Goal: Communication & Community: Connect with others

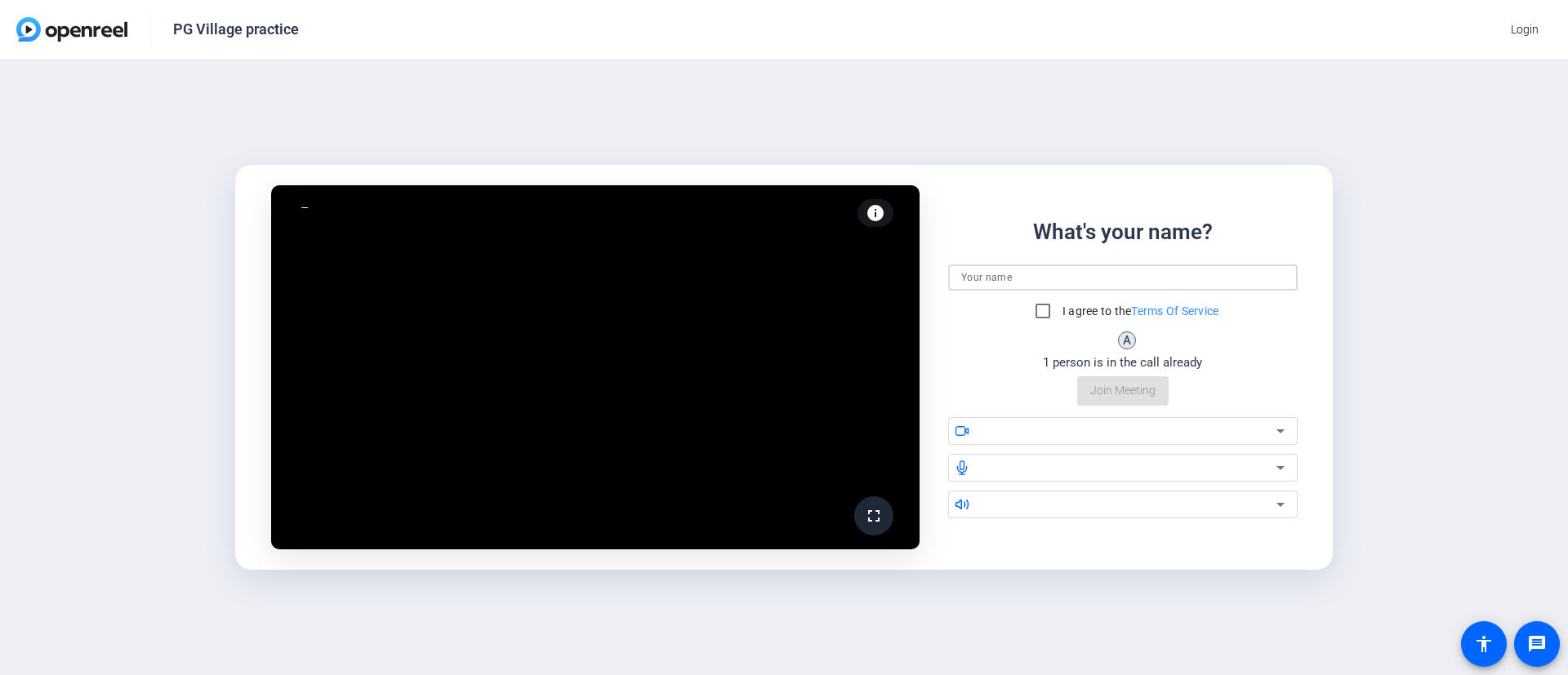
click at [1037, 279] on input at bounding box center [1123, 277] width 323 height 20
type input "[PERSON_NAME]"
click at [1039, 310] on input "I agree to the Terms Of Service" at bounding box center [1042, 311] width 33 height 33
checkbox input "true"
click at [1133, 392] on div "What's your name? [PERSON_NAME] I agree to the Terms Of Service A 1 person is i…" at bounding box center [1123, 311] width 349 height 190
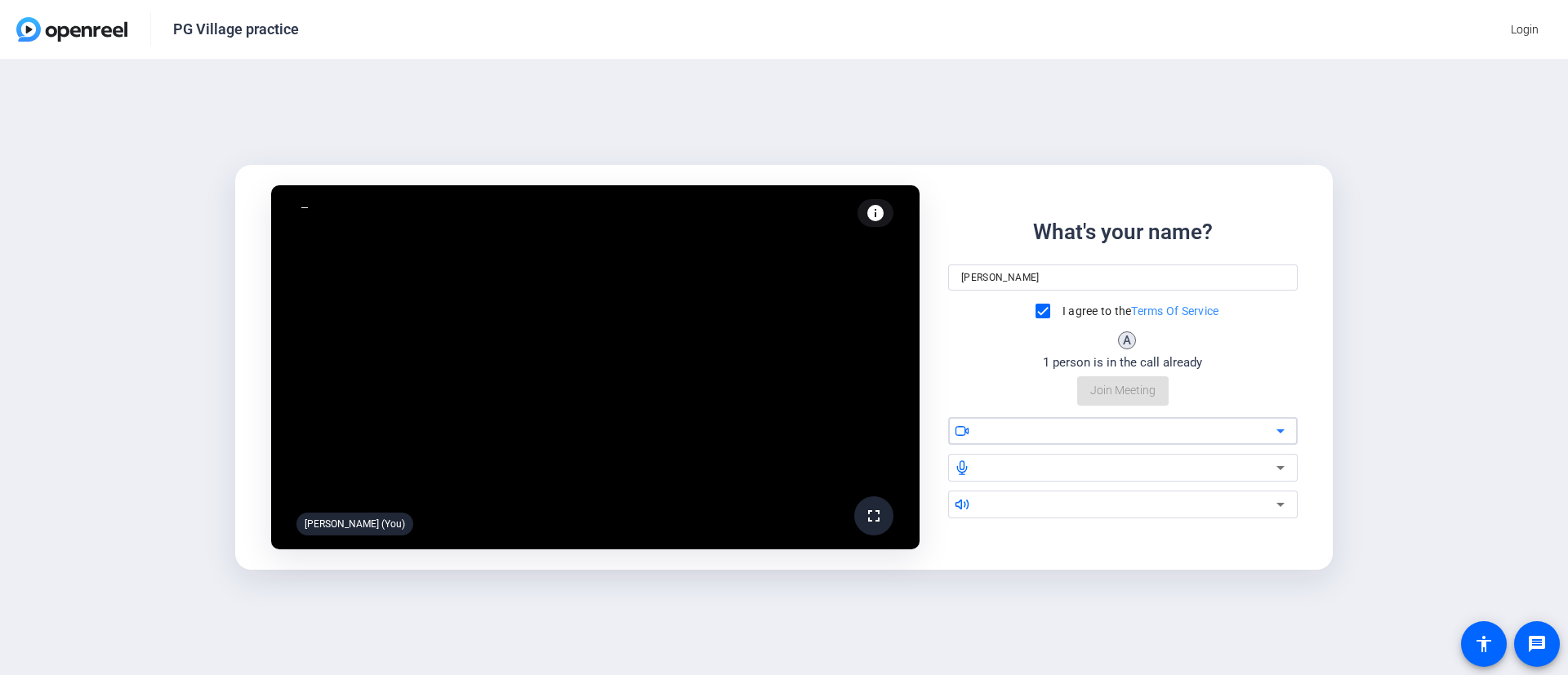
click at [1135, 427] on div at bounding box center [1129, 430] width 295 height 20
click at [1285, 432] on icon at bounding box center [1279, 430] width 20 height 20
click at [1281, 432] on icon at bounding box center [1279, 430] width 20 height 20
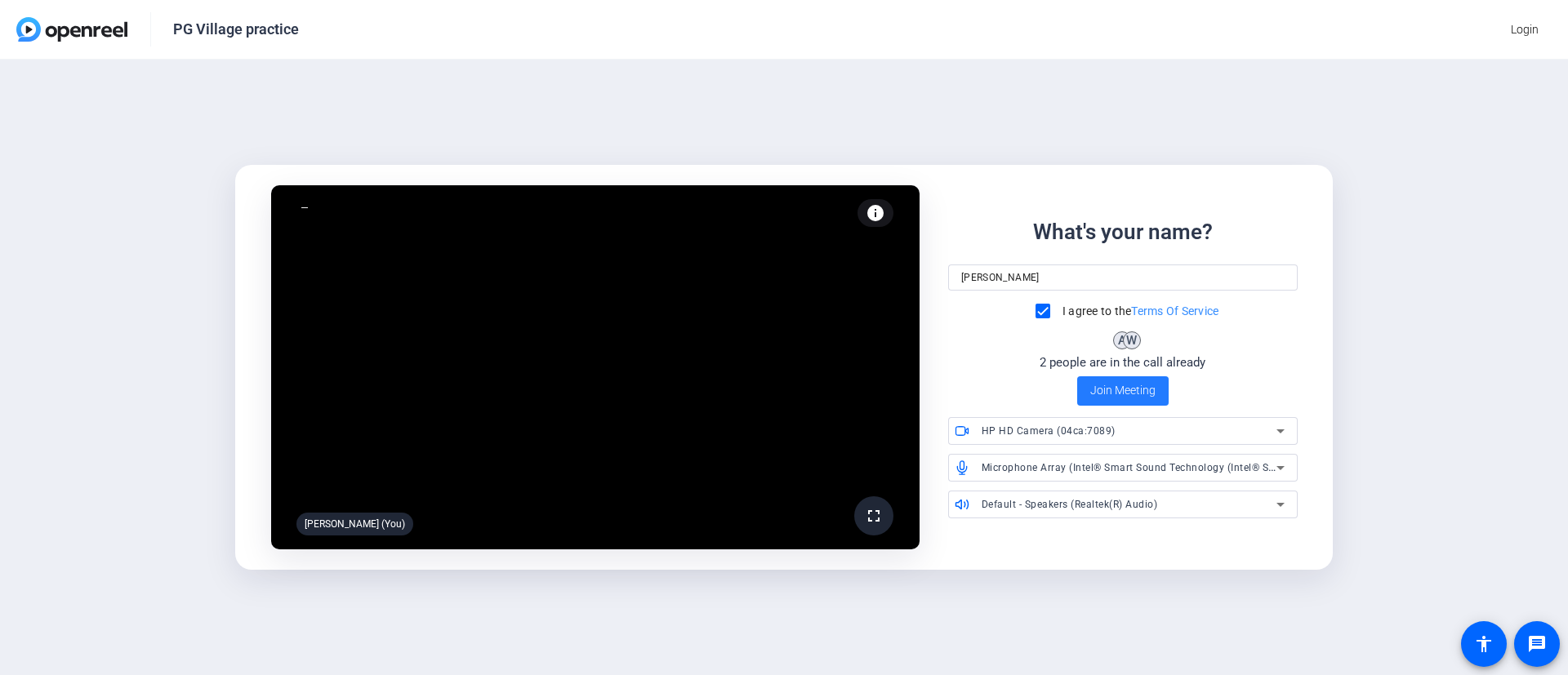
click at [1137, 390] on span "Join Meeting" at bounding box center [1123, 390] width 65 height 17
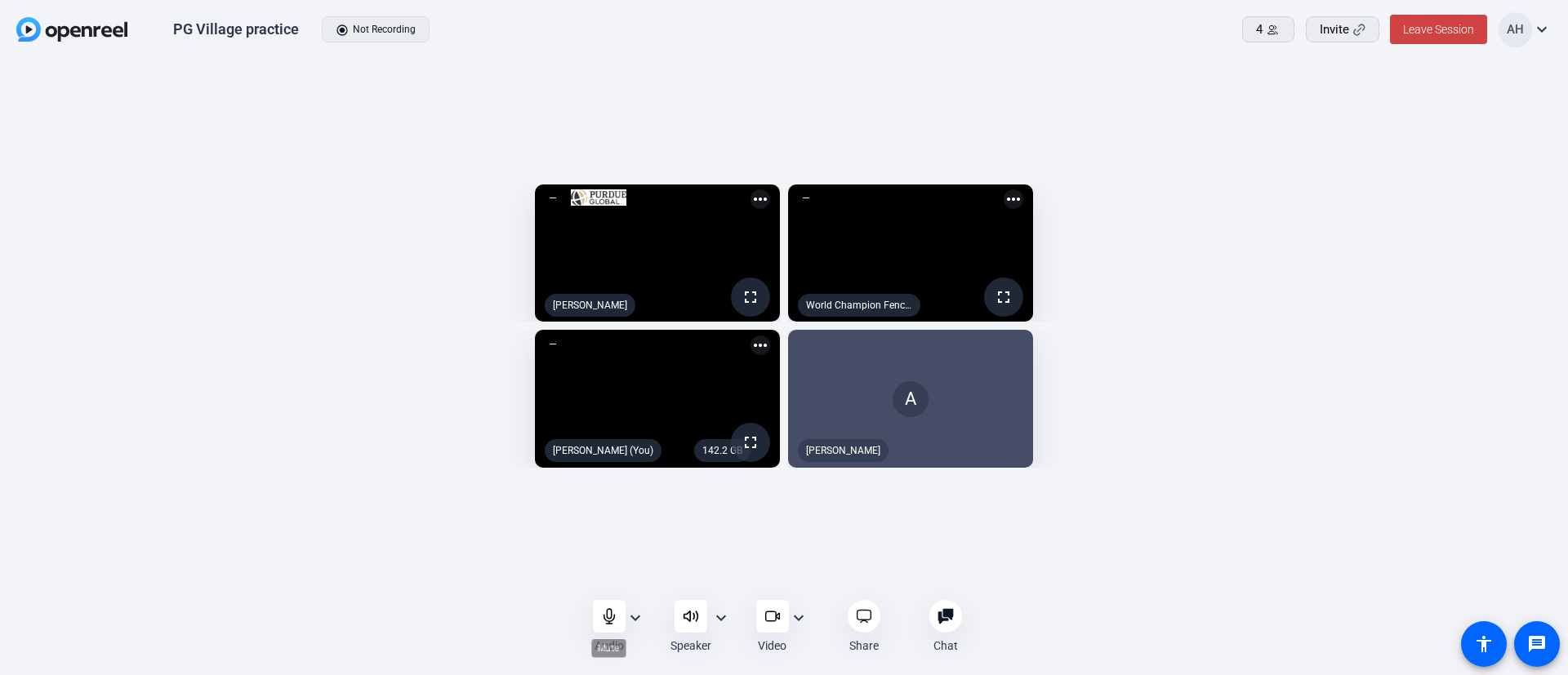
click at [599, 617] on div at bounding box center [609, 616] width 33 height 33
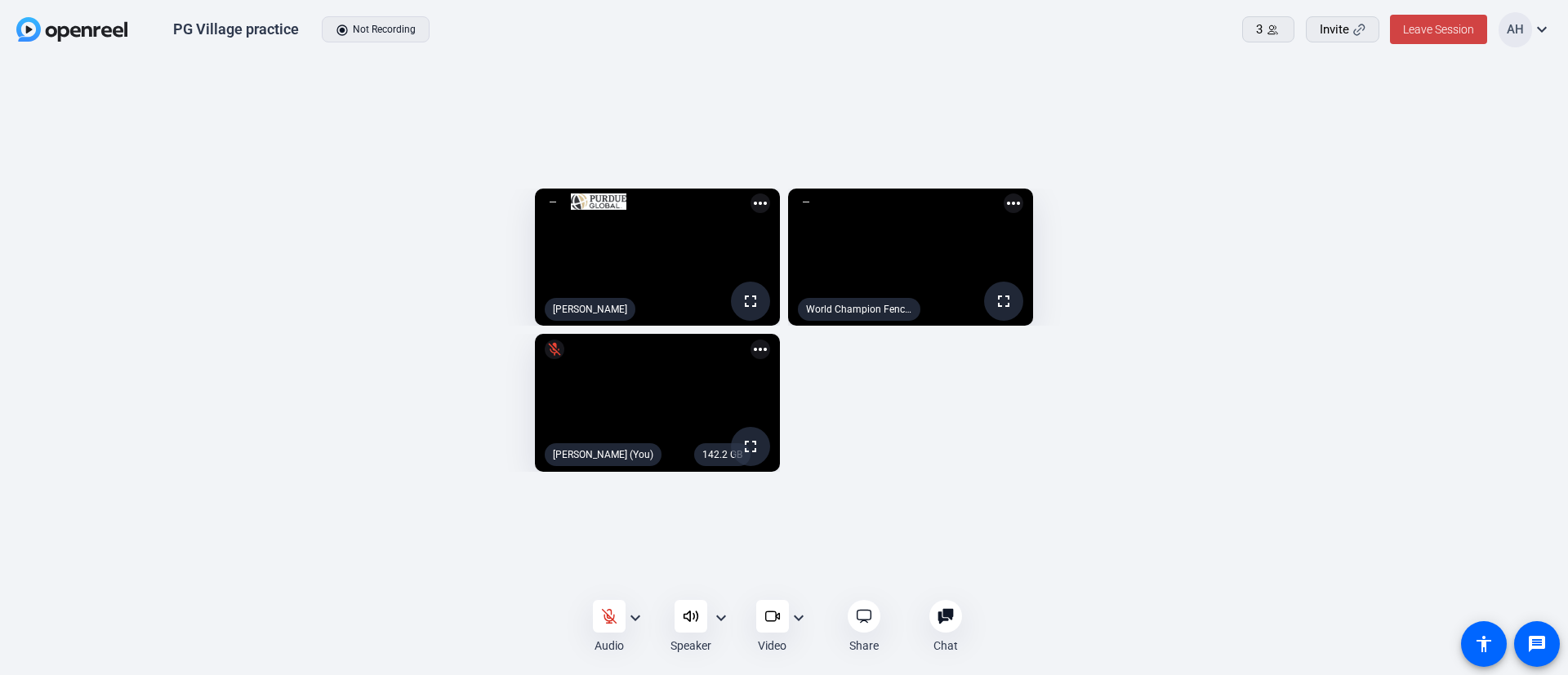
click at [599, 617] on div at bounding box center [609, 616] width 33 height 33
click at [751, 355] on mat-icon "more_horiz" at bounding box center [760, 349] width 20 height 20
click at [713, 377] on span "Pin to screen" at bounding box center [717, 377] width 65 height 20
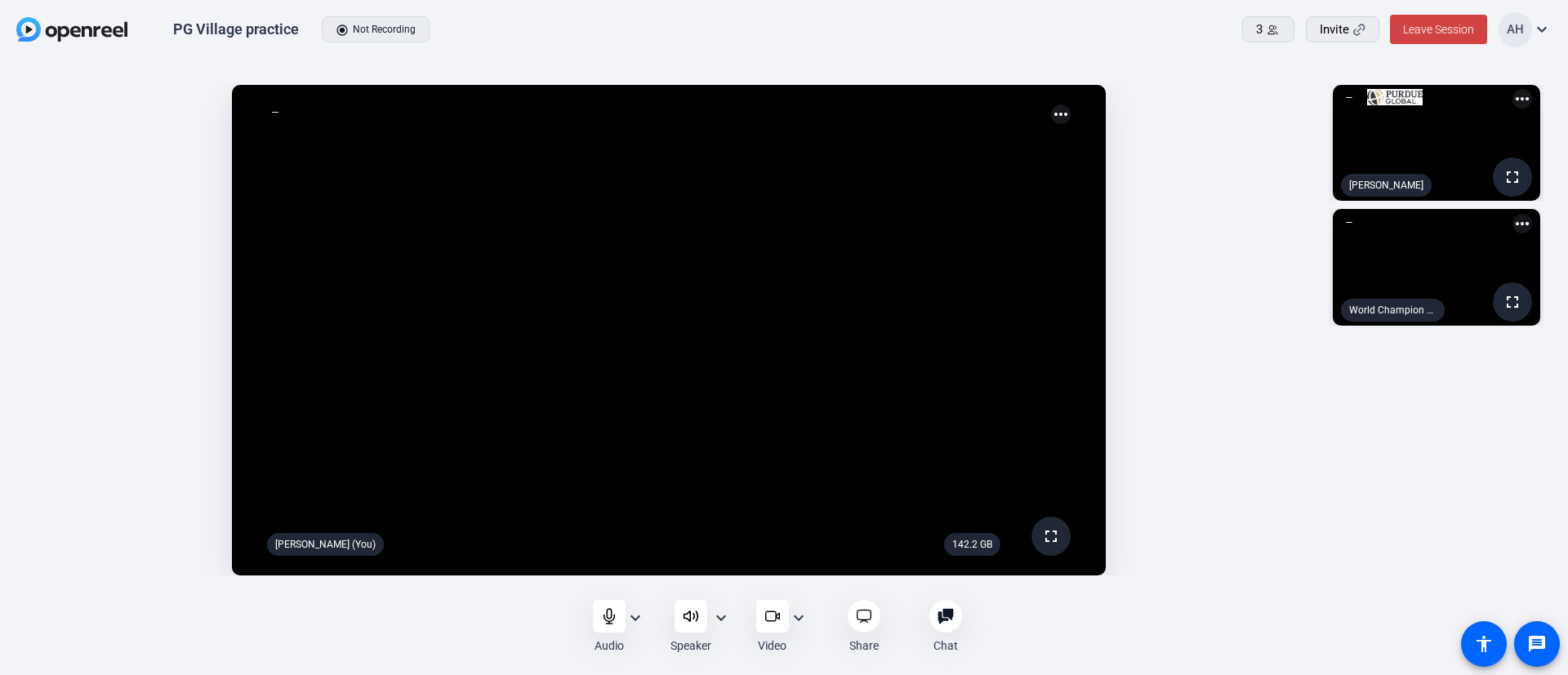
click at [1061, 114] on mat-icon "more_horiz" at bounding box center [1060, 114] width 20 height 20
click at [1036, 138] on span "Remove pin" at bounding box center [1024, 137] width 65 height 20
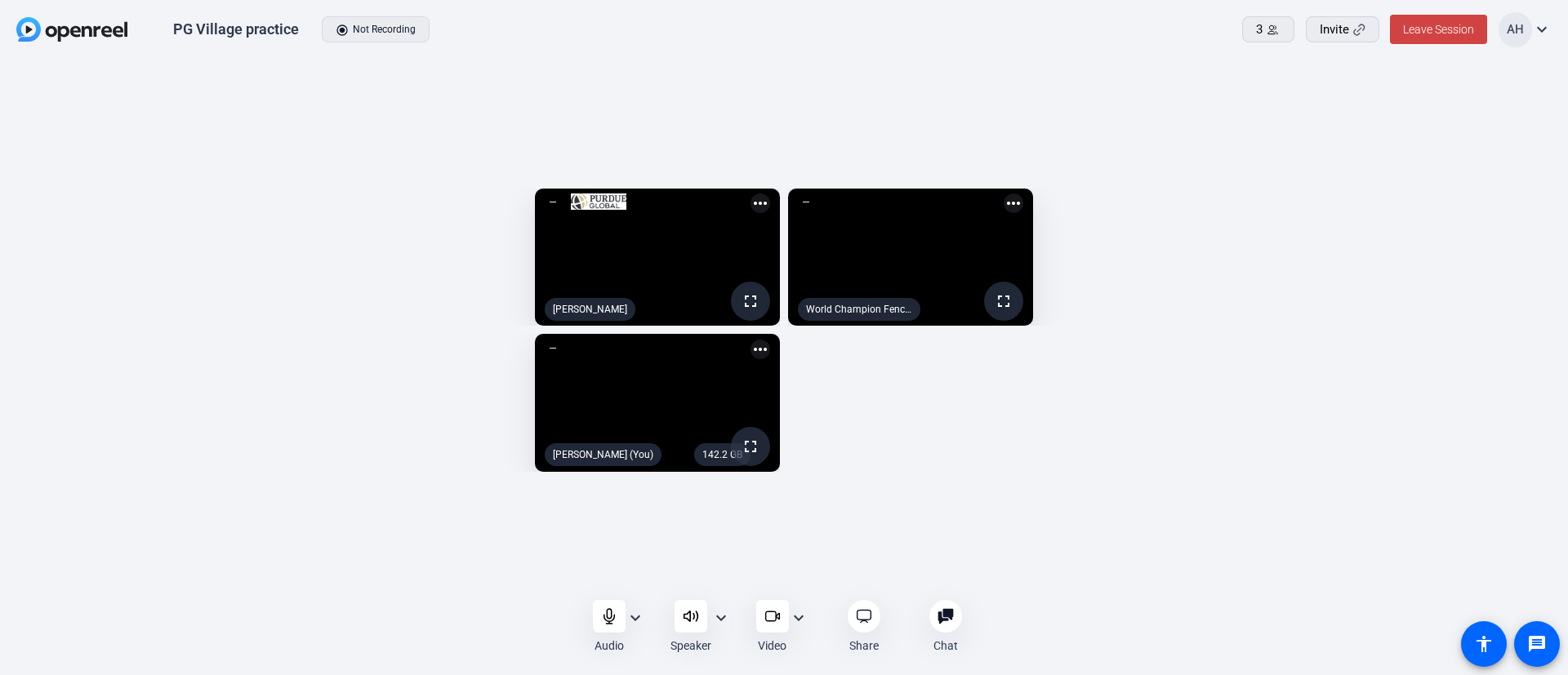
click at [1024, 193] on mat-icon "more_horiz" at bounding box center [1013, 203] width 20 height 20
click at [1147, 129] on span "Pin to screen" at bounding box center [1154, 128] width 65 height 20
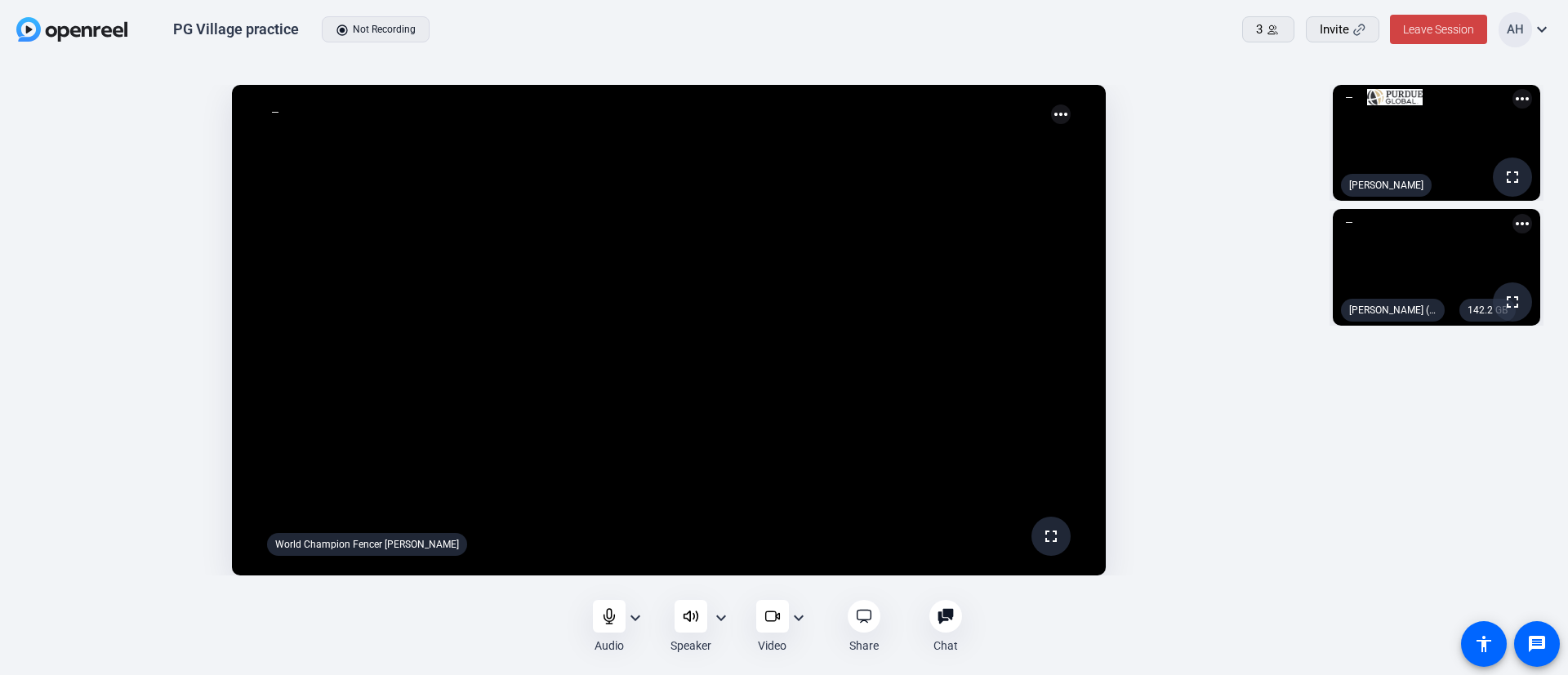
click at [727, 616] on mat-icon "expand_more" at bounding box center [721, 617] width 20 height 20
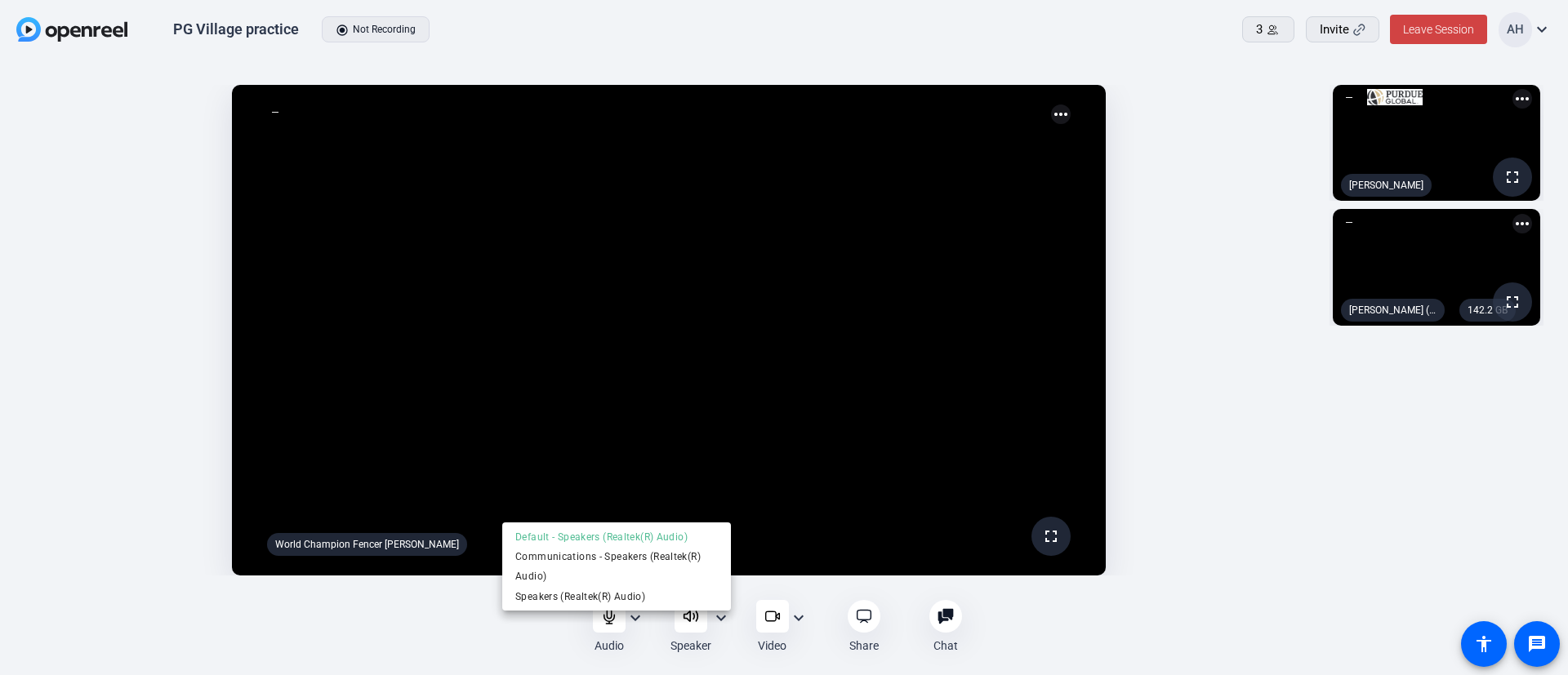
click at [1300, 458] on div at bounding box center [784, 337] width 1568 height 675
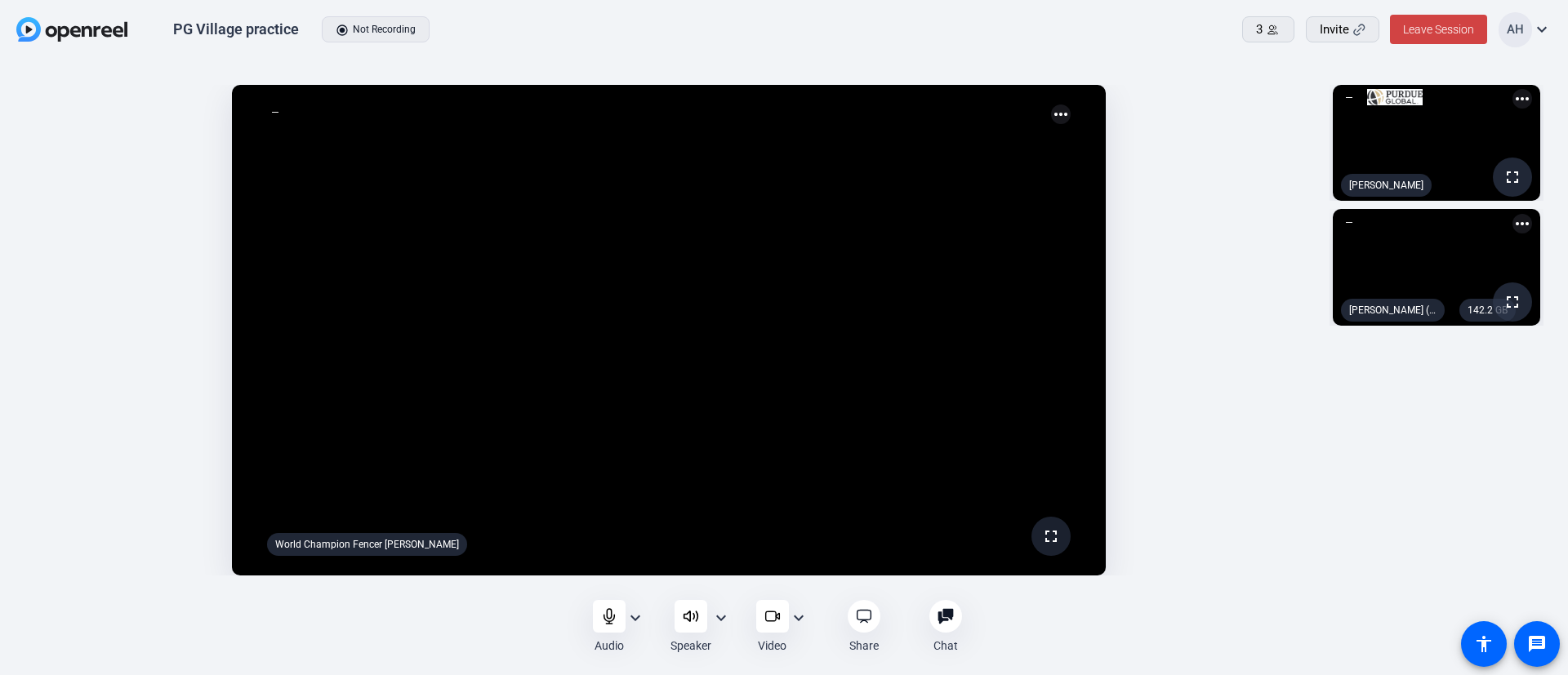
click at [1056, 535] on mat-icon "fullscreen" at bounding box center [1051, 536] width 20 height 20
click at [1368, 560] on div "fullscreen [PERSON_NAME] more_horiz 142.2 GB fullscreen [PERSON_NAME] (You) mor…" at bounding box center [1436, 330] width 231 height 508
click at [1540, 646] on mat-icon "message" at bounding box center [1536, 643] width 20 height 20
